Goal: Task Accomplishment & Management: Complete application form

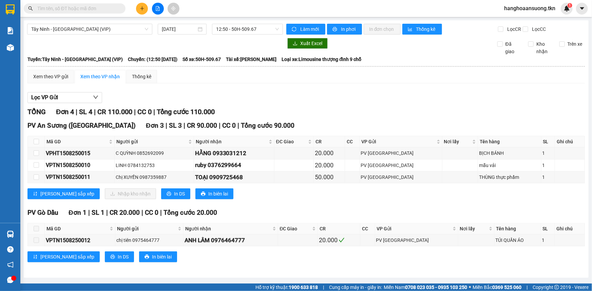
click at [70, 10] on input "text" at bounding box center [77, 8] width 80 height 7
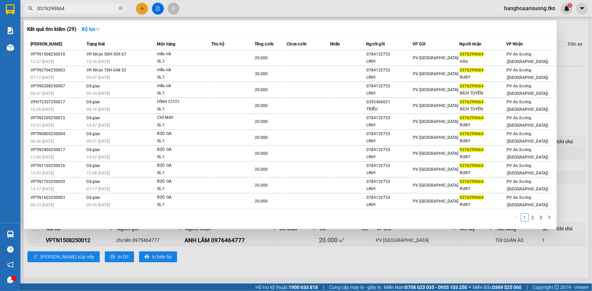
type input "0376299664"
click at [167, 48] on th "Món hàng" at bounding box center [184, 44] width 55 height 12
click at [176, 56] on div "mẫu vải" at bounding box center [182, 54] width 51 height 7
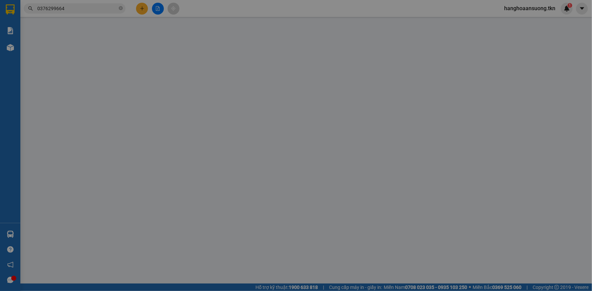
click at [176, 56] on div "Người gửi" at bounding box center [176, 56] width 84 height 7
click at [176, 63] on input "Người gửi" at bounding box center [176, 68] width 84 height 11
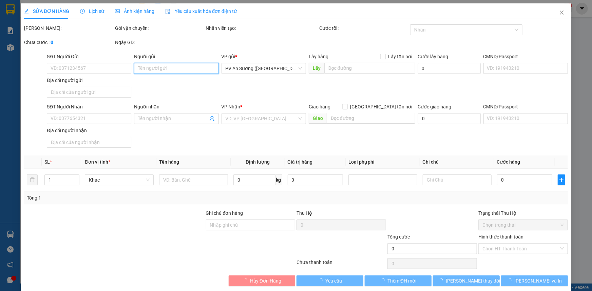
type input "0784132753"
type input "LINH"
type input "0376299664"
type input "ruby"
type input "20.000"
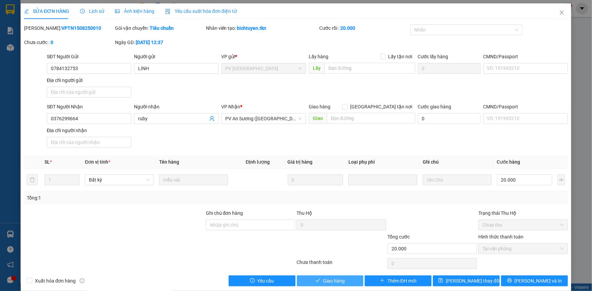
click at [316, 282] on icon "check" at bounding box center [318, 281] width 5 height 5
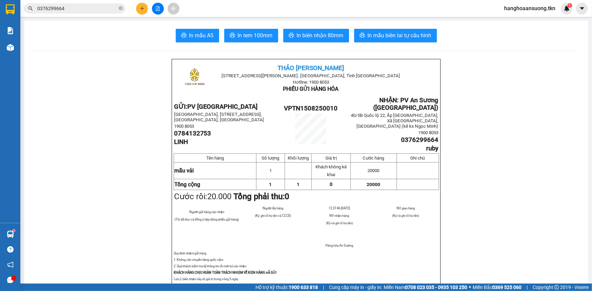
click at [73, 7] on input "0376299664" at bounding box center [77, 8] width 80 height 7
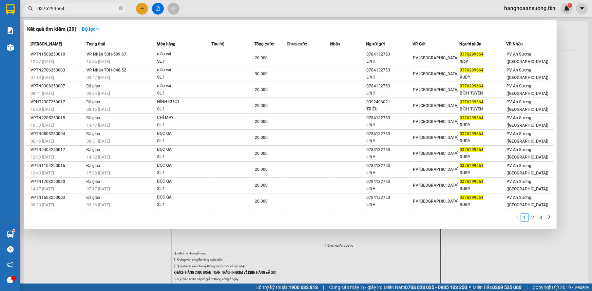
click at [73, 7] on input "0376299664" at bounding box center [77, 8] width 80 height 7
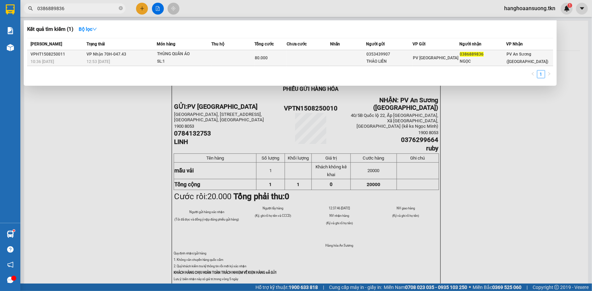
type input "0386889836"
click at [128, 56] on td "VP Nhận 70H-047.43 12:53 [DATE]" at bounding box center [121, 58] width 72 height 16
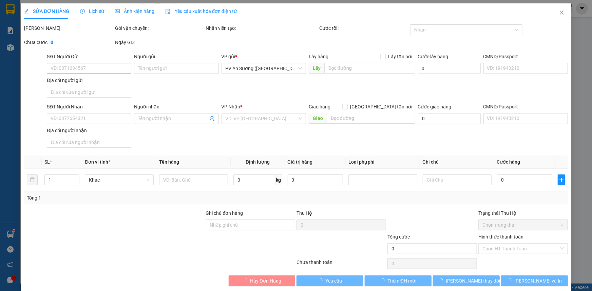
type input "0353439907"
type input "THẢO LIÊN"
type input "0386889836"
type input "NGỌC"
type input "80.000"
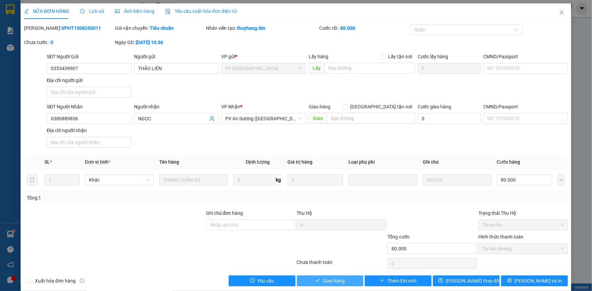
click at [308, 283] on button "Giao hàng" at bounding box center [330, 281] width 67 height 11
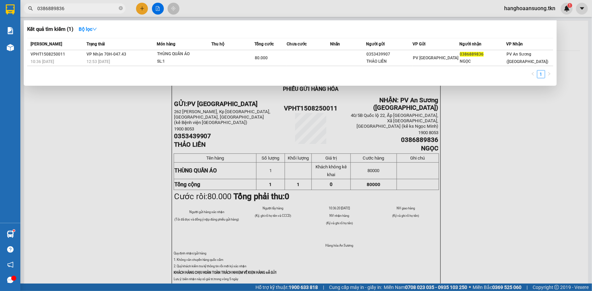
click at [80, 3] on span "0386889836" at bounding box center [75, 8] width 102 height 10
click at [81, 6] on input "0386889836" at bounding box center [77, 8] width 80 height 7
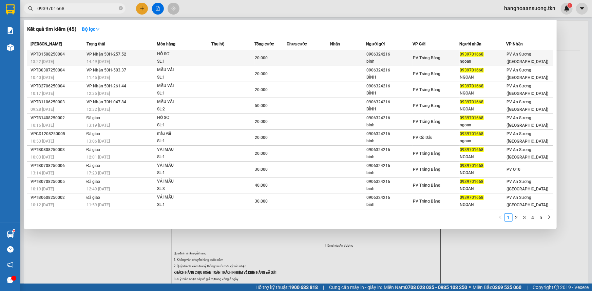
type input "0939701668"
click at [150, 64] on div "14:49 [DATE]" at bounding box center [122, 61] width 70 height 7
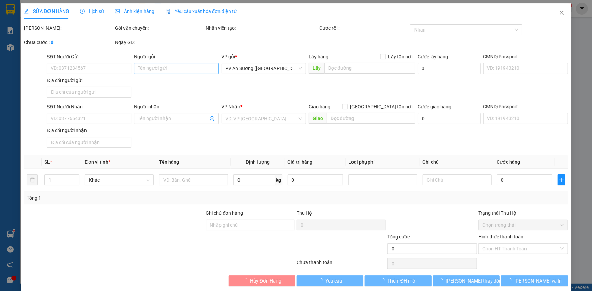
type input "0906324216"
type input "binh"
type input "0939701668"
type input "ngoan"
type input "20.000"
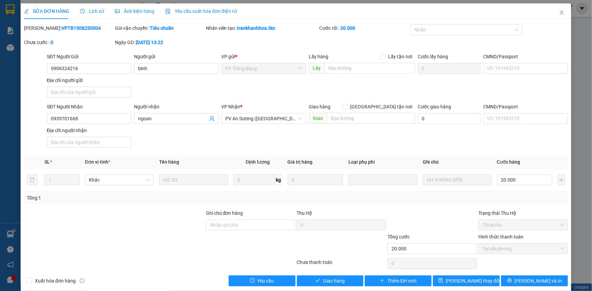
click at [340, 286] on div "SỬA ĐƠN HÀNG Lịch sử Ảnh kiện hàng Yêu cầu xuất hóa đơn điện tử Total Paid Fee …" at bounding box center [296, 147] width 551 height 288
click at [340, 284] on span "Giao hàng" at bounding box center [334, 281] width 22 height 7
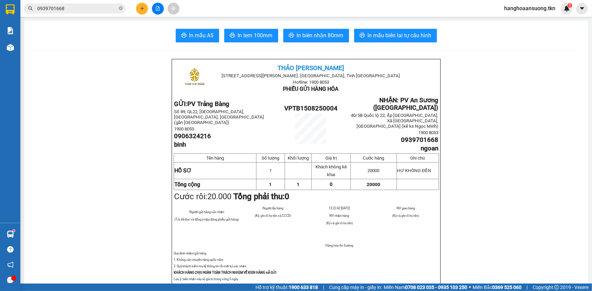
click at [19, 237] on div "Hàng sắp về" at bounding box center [10, 234] width 20 height 15
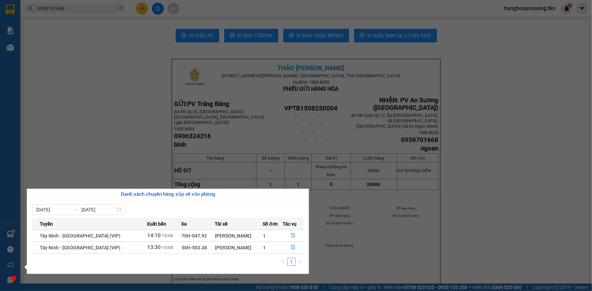
click at [137, 162] on section "Kết quả tìm kiếm ( 45 ) Bộ lọc Mã ĐH Trạng thái Món hàng Thu hộ Tổng cước Chưa …" at bounding box center [296, 145] width 592 height 291
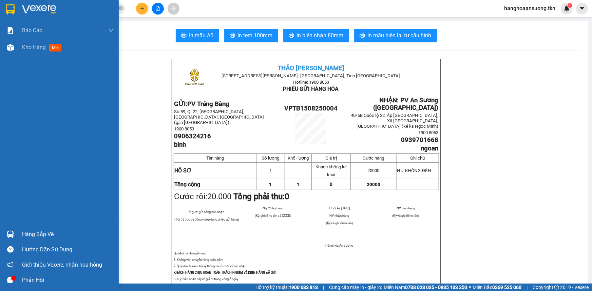
click at [6, 235] on div at bounding box center [10, 235] width 12 height 12
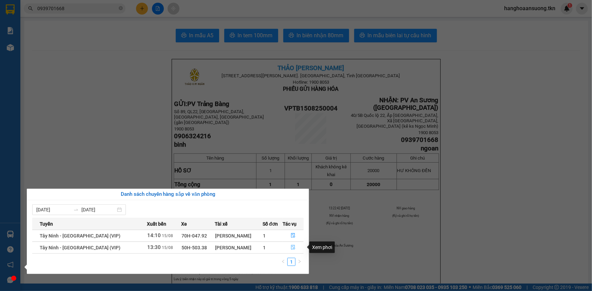
click at [292, 248] on icon "file-done" at bounding box center [293, 247] width 5 height 5
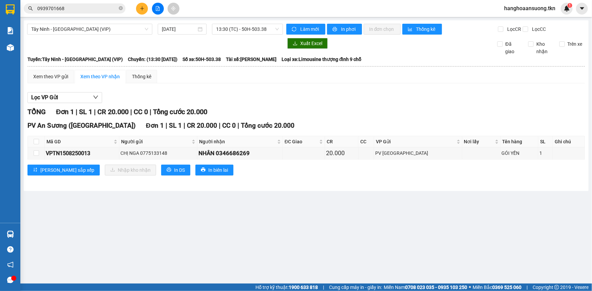
click at [30, 137] on th at bounding box center [36, 141] width 17 height 11
click at [36, 141] on input "checkbox" at bounding box center [36, 141] width 5 height 5
checkbox input "true"
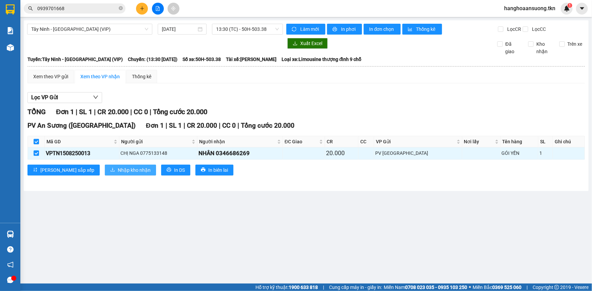
click at [118, 172] on span "Nhập kho nhận" at bounding box center [134, 170] width 33 height 7
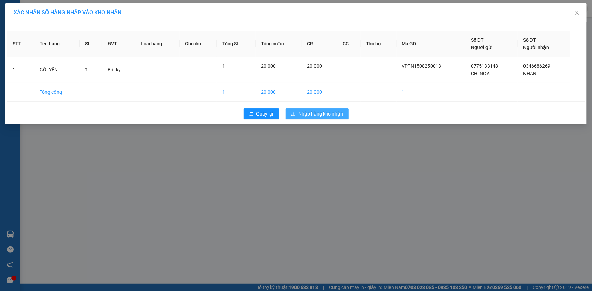
click at [316, 112] on span "Nhập hàng kho nhận" at bounding box center [321, 113] width 45 height 7
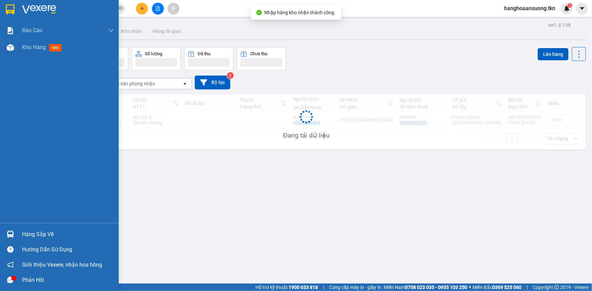
click at [14, 235] on img at bounding box center [10, 234] width 7 height 7
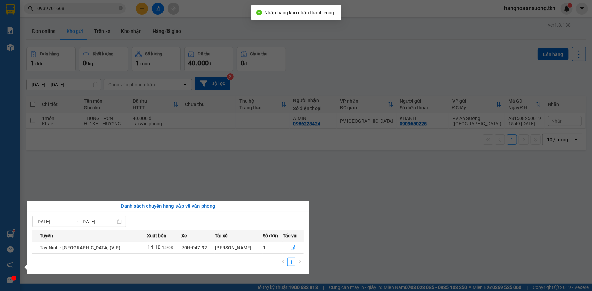
click at [146, 178] on section "Kết quả tìm kiếm ( 45 ) Bộ lọc Mã ĐH Trạng thái Món hàng Thu hộ Tổng cước Chưa …" at bounding box center [296, 145] width 592 height 291
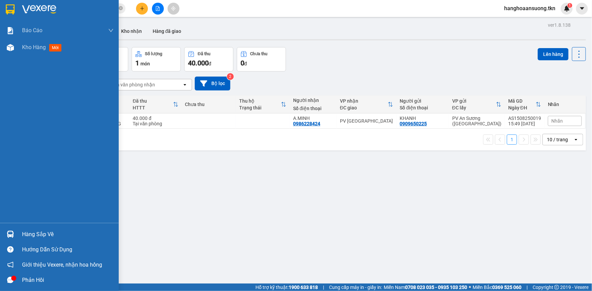
click at [38, 228] on div "Hàng sắp về" at bounding box center [59, 234] width 119 height 15
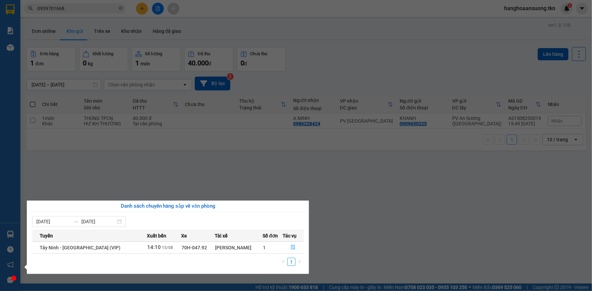
click at [235, 250] on div "[PERSON_NAME]" at bounding box center [238, 247] width 47 height 7
click at [291, 250] on icon "file-done" at bounding box center [293, 247] width 5 height 5
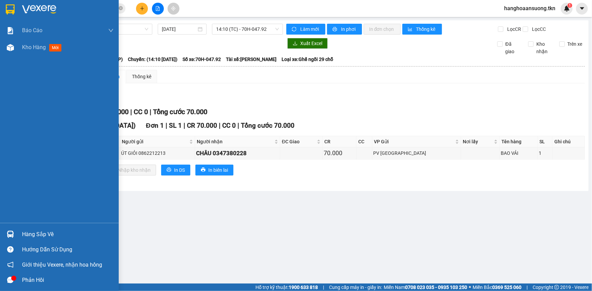
click at [9, 0] on div at bounding box center [59, 11] width 119 height 22
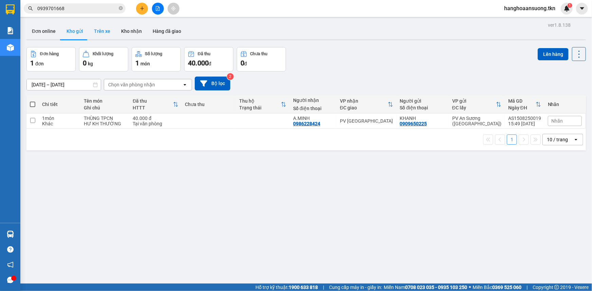
click at [110, 31] on button "Trên xe" at bounding box center [102, 31] width 27 height 16
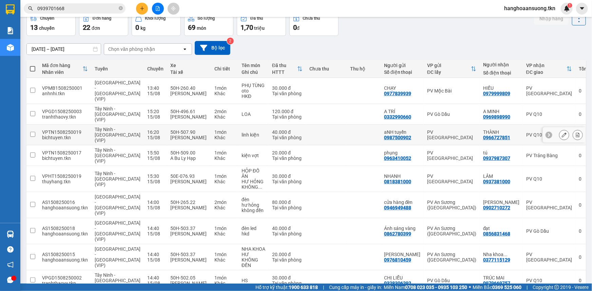
scroll to position [37, 0]
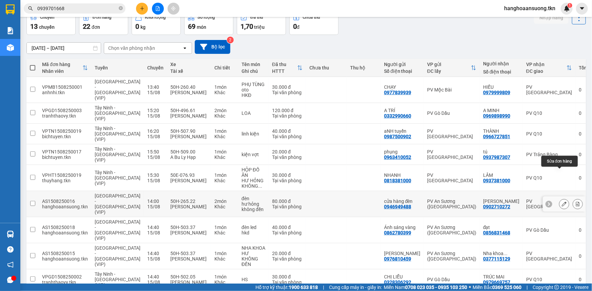
click at [560, 198] on button at bounding box center [565, 204] width 10 height 12
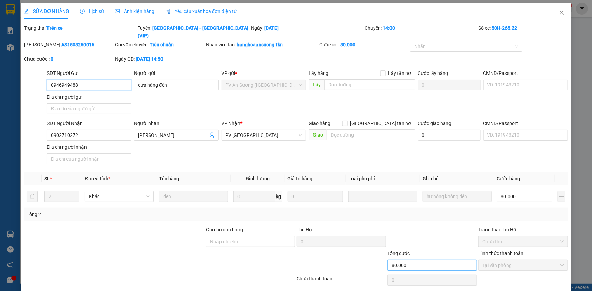
scroll to position [17, 0]
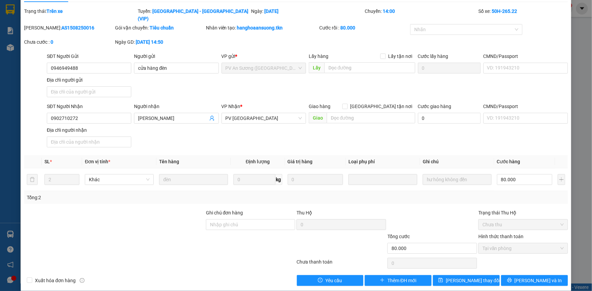
click at [510, 10] on b "50H-265.22" at bounding box center [504, 10] width 25 height 5
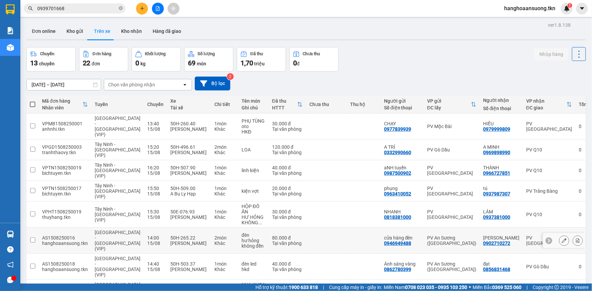
click at [244, 238] on div "hư hỏng không đền" at bounding box center [254, 243] width 24 height 11
checkbox input "true"
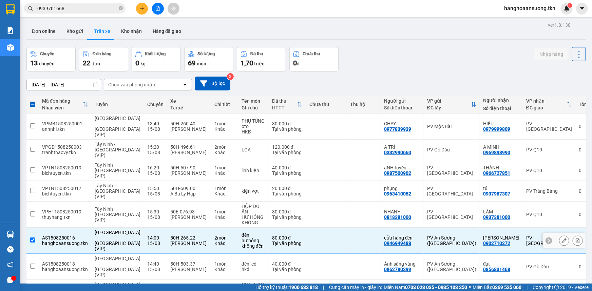
click at [547, 239] on icon at bounding box center [549, 241] width 5 height 5
click at [95, 11] on input "0939701668" at bounding box center [77, 8] width 80 height 7
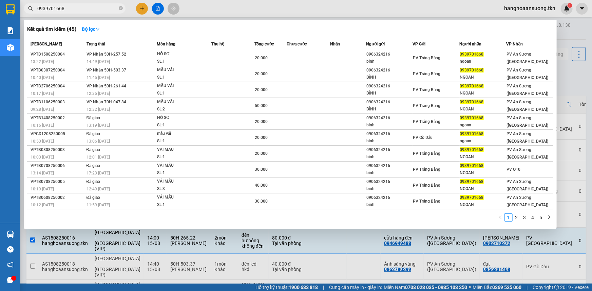
click at [95, 11] on input "0939701668" at bounding box center [77, 8] width 80 height 7
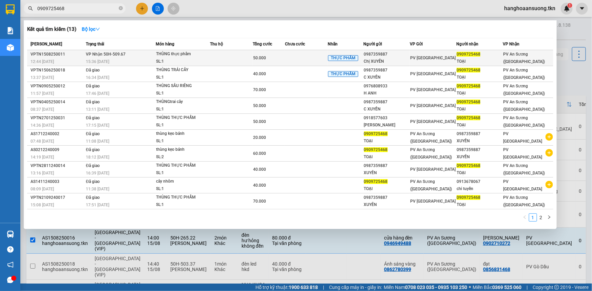
type input "0909725468"
click at [122, 58] on div "15:36 [DATE]" at bounding box center [121, 61] width 70 height 7
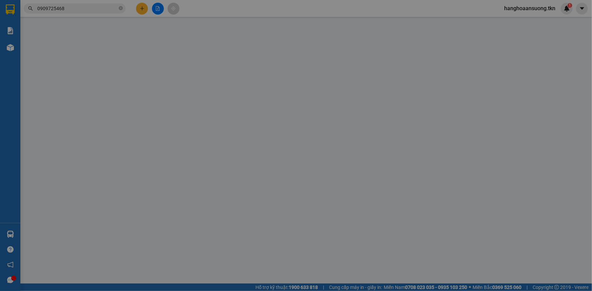
click at [122, 58] on div "SĐT Người Gửi" at bounding box center [89, 56] width 84 height 7
click at [122, 63] on input "SĐT Người Gửi" at bounding box center [89, 68] width 84 height 11
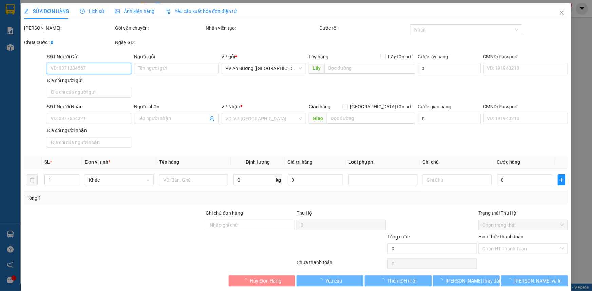
type input "0987359887"
type input "Chị XUYẾN"
type input "0909725468"
type input "TOẠI"
type input "50.000"
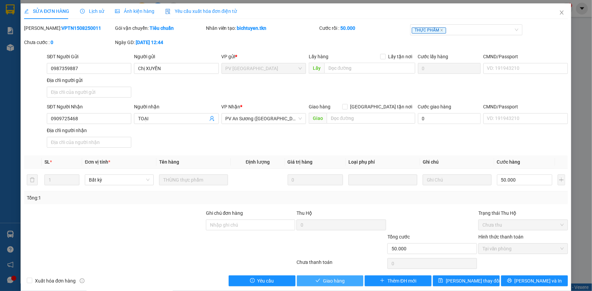
click at [332, 283] on span "Giao hàng" at bounding box center [334, 281] width 22 height 7
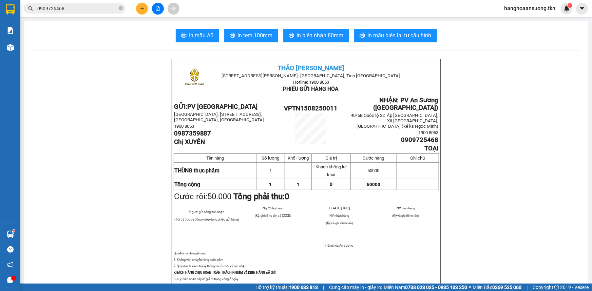
click at [76, 7] on input "0909725468" at bounding box center [77, 8] width 80 height 7
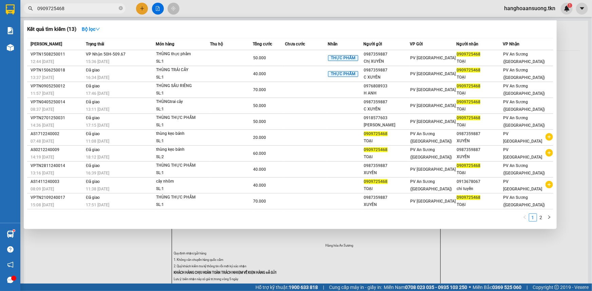
click at [76, 7] on input "0909725468" at bounding box center [77, 8] width 80 height 7
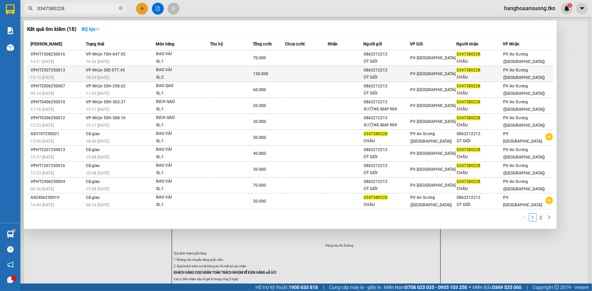
type input "0347380228"
click at [168, 67] on div "BAO VẢI" at bounding box center [181, 70] width 51 height 7
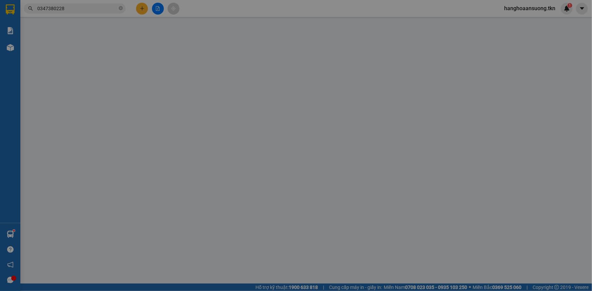
type input "0862212213"
type input "ÚT GIỎI"
type input "0347380228"
type input "CHÂU"
type input "150.000"
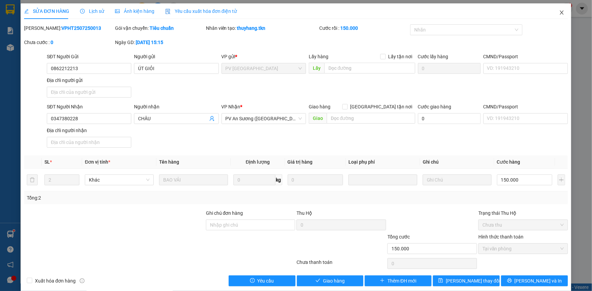
click at [559, 13] on icon "close" at bounding box center [561, 12] width 5 height 5
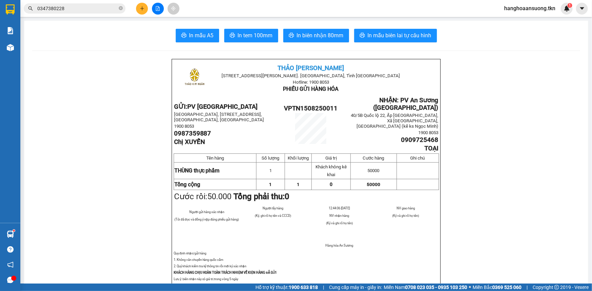
click at [73, 8] on input "0347380228" at bounding box center [77, 8] width 80 height 7
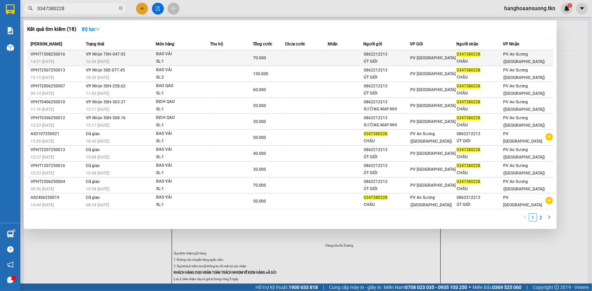
click at [117, 59] on div "16:56 [DATE]" at bounding box center [121, 61] width 70 height 7
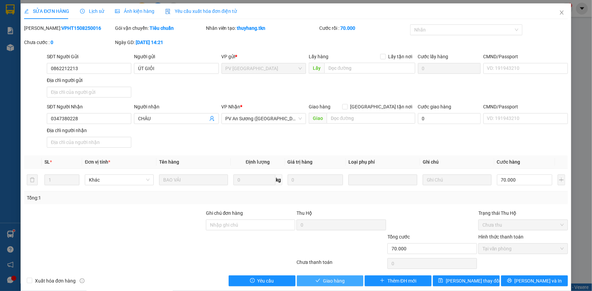
click at [342, 277] on button "Giao hàng" at bounding box center [330, 281] width 67 height 11
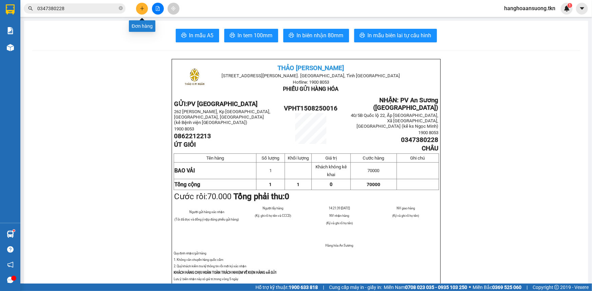
click at [140, 11] on icon "plus" at bounding box center [142, 8] width 5 height 5
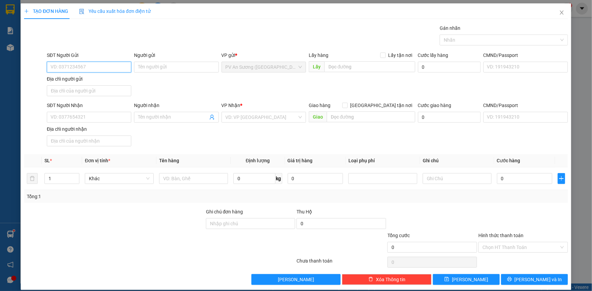
click at [60, 65] on input "SĐT Người Gửi" at bounding box center [89, 67] width 84 height 11
type input "0937000108"
click at [82, 86] on div "0937000108 - CHÚ CUONG" at bounding box center [88, 80] width 84 height 11
type input "CHÚ CUONG"
type input "0938699647"
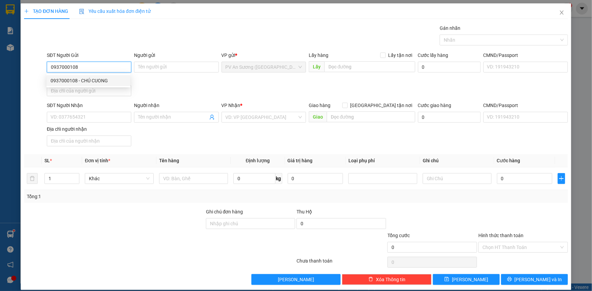
type input "[PERSON_NAME]"
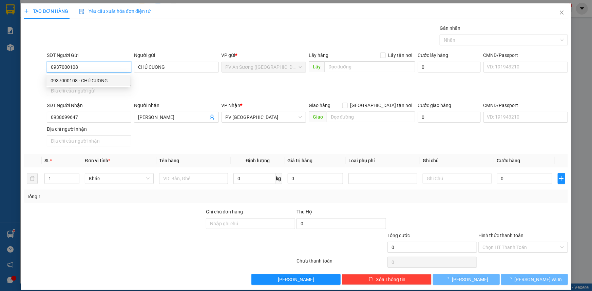
type input "20.000"
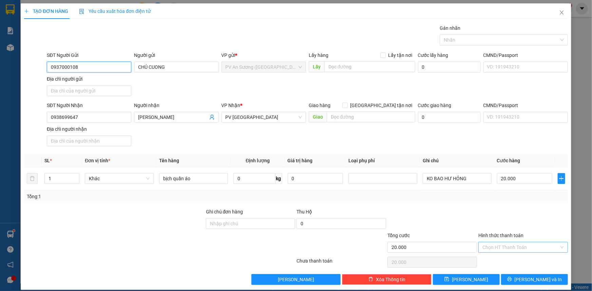
type input "0937000108"
click at [486, 247] on input "Hình thức thanh toán" at bounding box center [521, 248] width 77 height 10
click at [486, 258] on div "Tại văn phòng" at bounding box center [519, 260] width 81 height 7
type input "0"
click at [449, 277] on icon "save" at bounding box center [446, 279] width 5 height 5
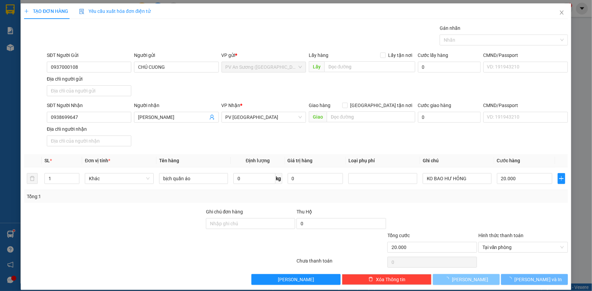
type input "0"
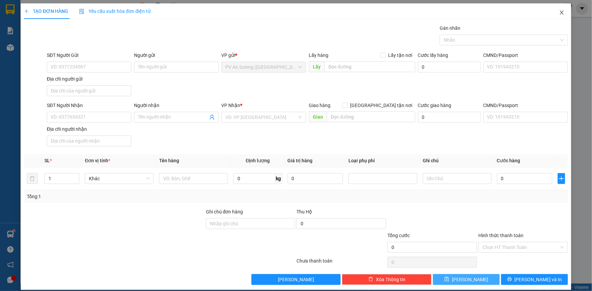
click at [560, 13] on icon "close" at bounding box center [561, 12] width 5 height 5
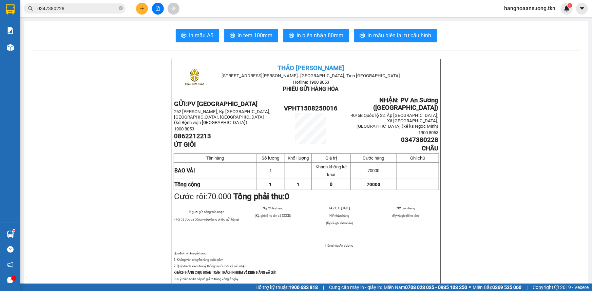
click at [90, 11] on input "0347380228" at bounding box center [77, 8] width 80 height 7
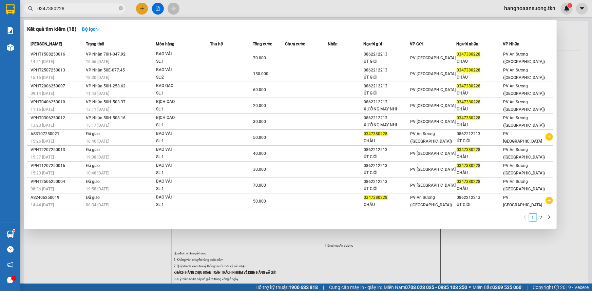
click at [90, 11] on input "0347380228" at bounding box center [77, 8] width 80 height 7
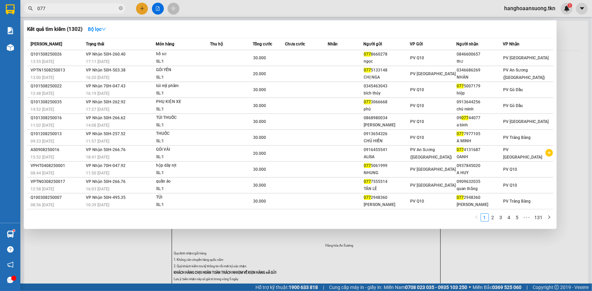
type input "077"
